Goal: Navigation & Orientation: Find specific page/section

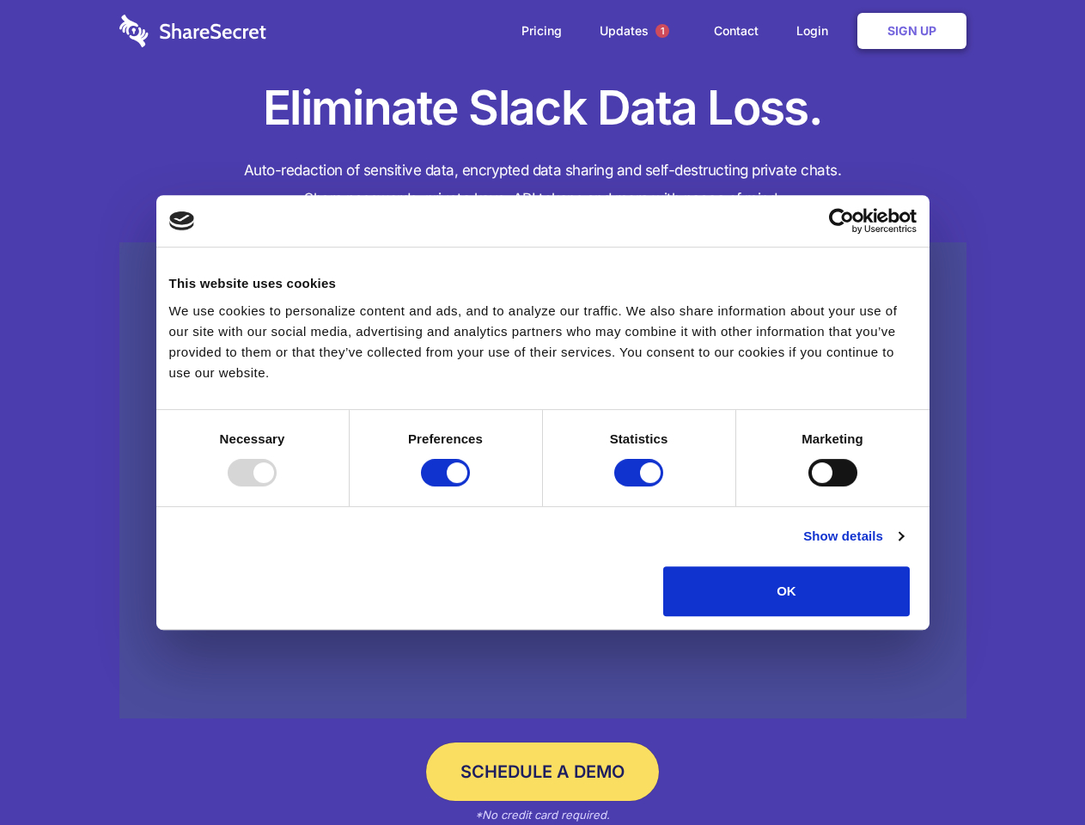
click at [277, 486] on div at bounding box center [252, 472] width 49 height 27
click at [470, 486] on input "Preferences" at bounding box center [445, 472] width 49 height 27
checkbox input "false"
click at [641, 486] on input "Statistics" at bounding box center [638, 472] width 49 height 27
checkbox input "false"
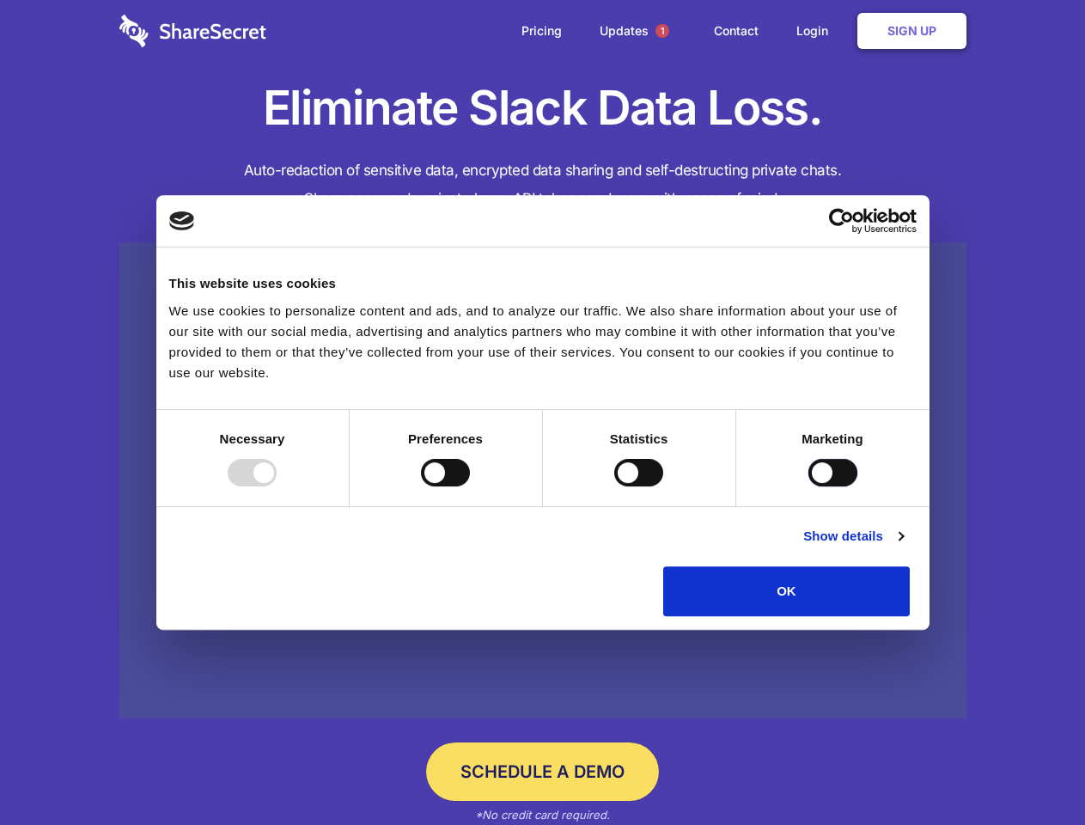
click at [808, 486] on input "Marketing" at bounding box center [832, 472] width 49 height 27
checkbox input "true"
click at [903, 546] on link "Show details" at bounding box center [853, 536] width 100 height 21
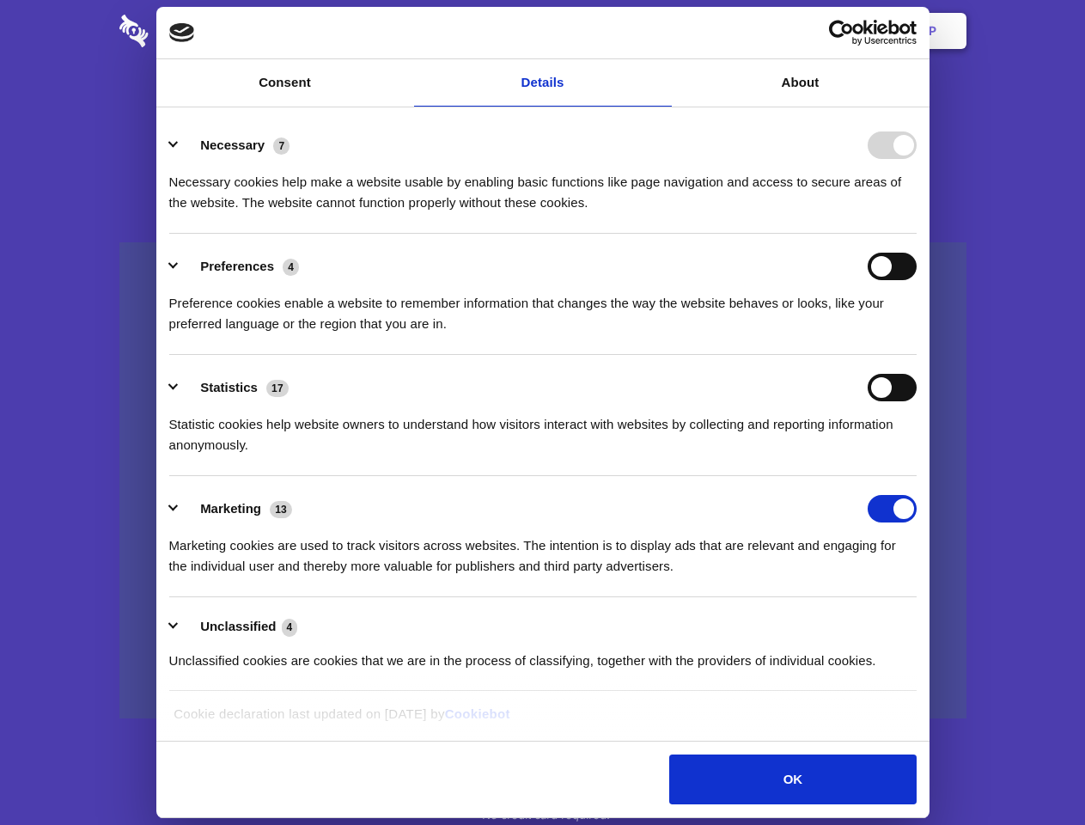
click at [917, 213] on div "Necessary cookies help make a website usable by enabling basic functions like p…" at bounding box center [542, 186] width 747 height 54
click at [662, 31] on span "1" at bounding box center [663, 31] width 14 height 14
